Goal: Transaction & Acquisition: Purchase product/service

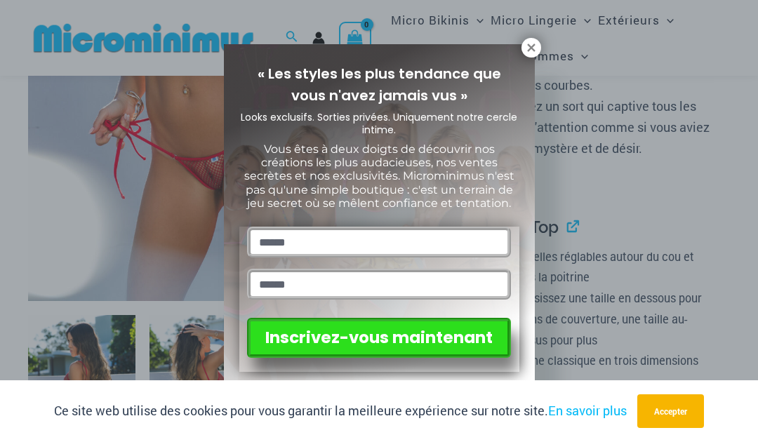
scroll to position [342, 0]
click at [530, 48] on icon at bounding box center [531, 48] width 8 height 8
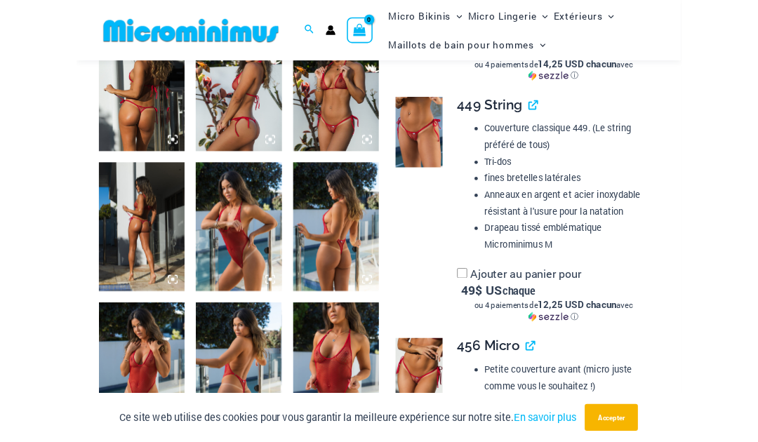
scroll to position [980, 0]
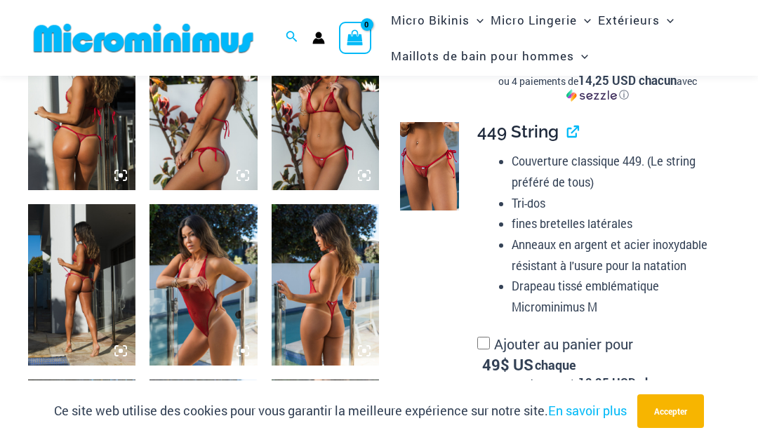
click at [443, 156] on img at bounding box center [429, 166] width 59 height 88
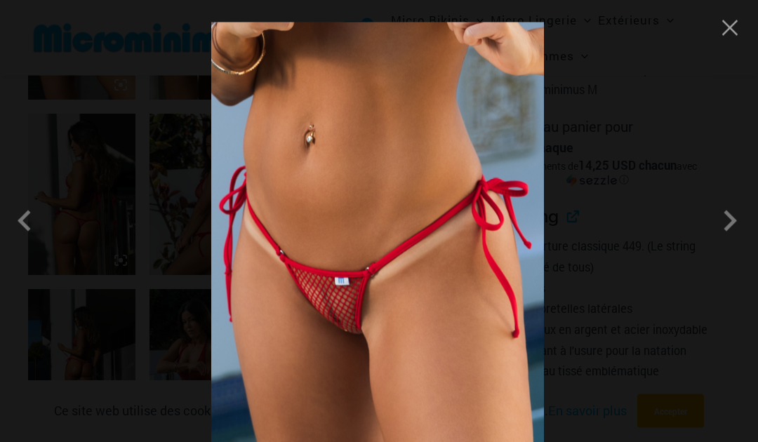
scroll to position [895, 0]
